Goal: Information Seeking & Learning: Learn about a topic

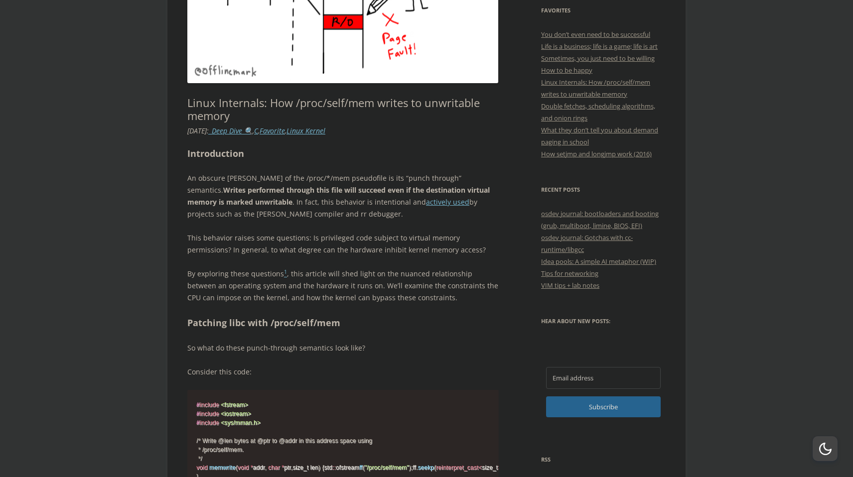
scroll to position [2099, 0]
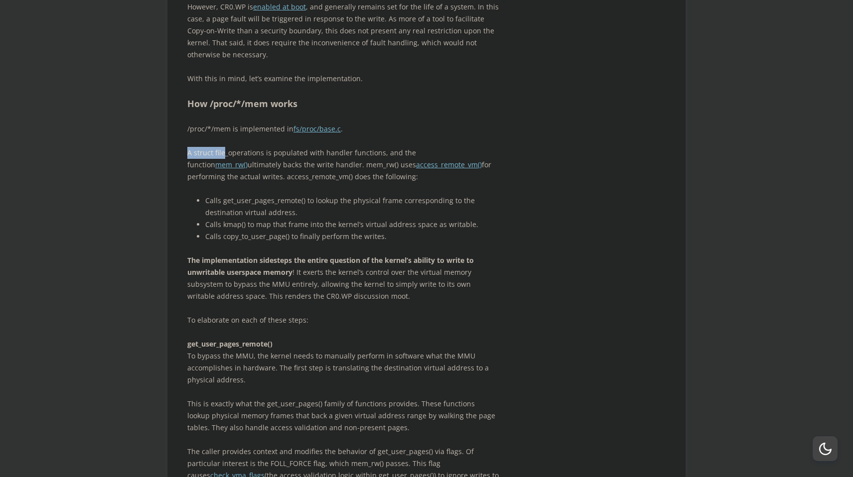
drag, startPoint x: 187, startPoint y: 239, endPoint x: 225, endPoint y: 243, distance: 37.6
click at [225, 183] on p "A struct file_operations is populated with handler functions, and the function …" at bounding box center [342, 165] width 311 height 36
click at [224, 183] on p "A struct file_operations is populated with handler functions, and the function …" at bounding box center [342, 165] width 311 height 36
drag, startPoint x: 220, startPoint y: 238, endPoint x: 261, endPoint y: 239, distance: 41.3
click at [261, 183] on p "A struct file_operations is populated with handler functions, and the function …" at bounding box center [342, 165] width 311 height 36
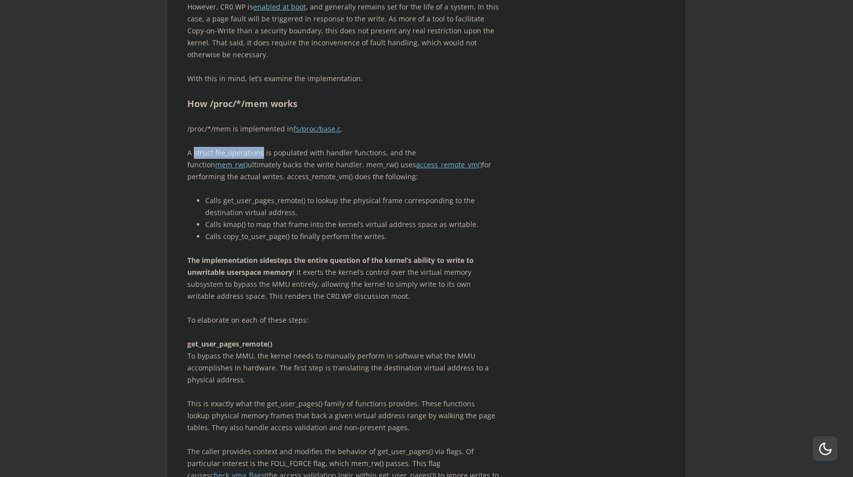
copy p "struct file_operations"
click at [558, 260] on div "Linux Internals: How /proc/self/mem writes to unwritable memory 2 Replies [DATE…" at bounding box center [426, 204] width 478 height 4151
click at [519, 265] on div "Linux Internals: How /proc/self/mem writes to unwritable memory 2 Replies [DATE…" at bounding box center [426, 204] width 478 height 4151
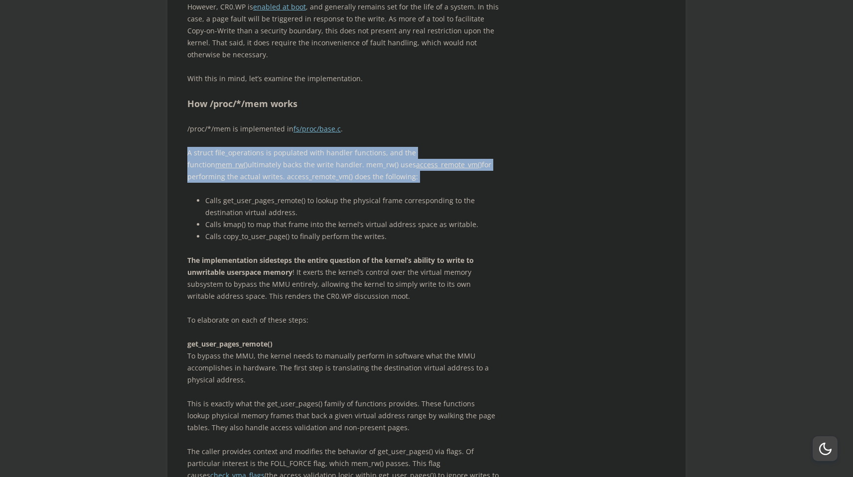
click at [519, 265] on div "Linux Internals: How /proc/self/mem writes to unwritable memory 2 Replies [DATE…" at bounding box center [426, 204] width 478 height 4151
